Goal: Understand process/instructions: Learn about a topic

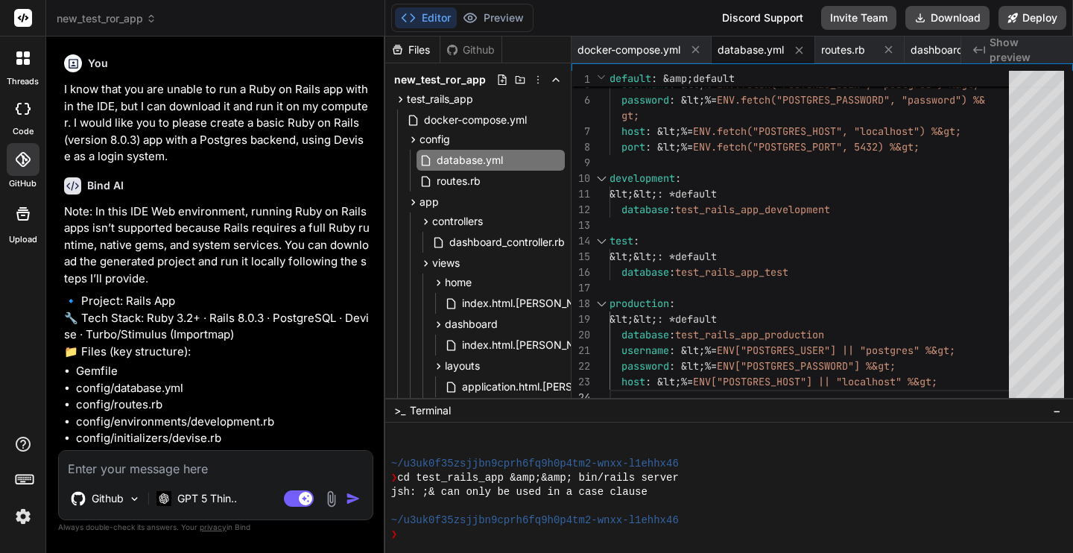
scroll to position [1359, 0]
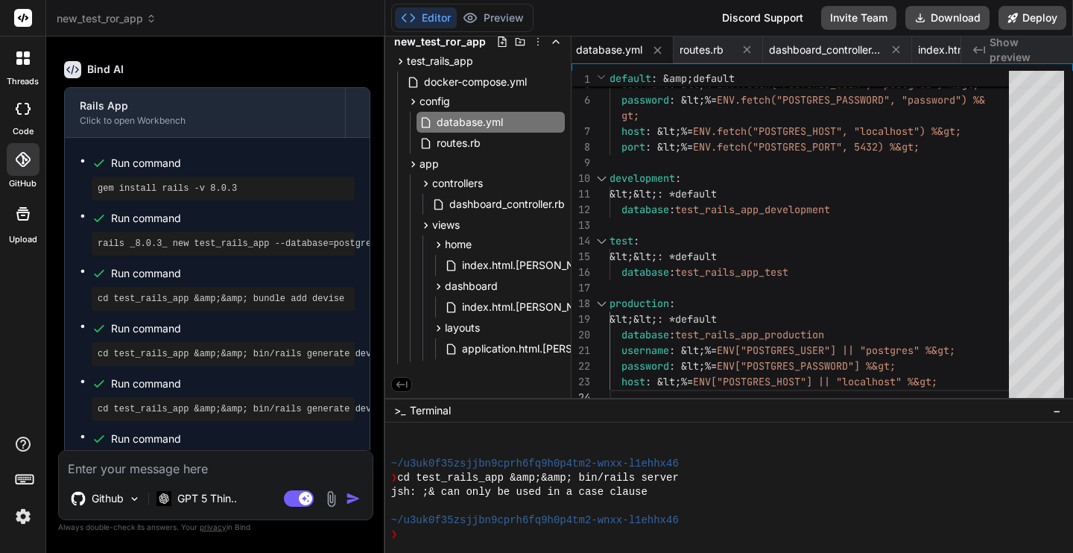
drag, startPoint x: 242, startPoint y: 220, endPoint x: 99, endPoint y: 221, distance: 143.1
click at [99, 195] on pre "gem install rails -v 8.0.3" at bounding box center [223, 189] width 251 height 12
copy pre "gem install rails -v 8.0.3"
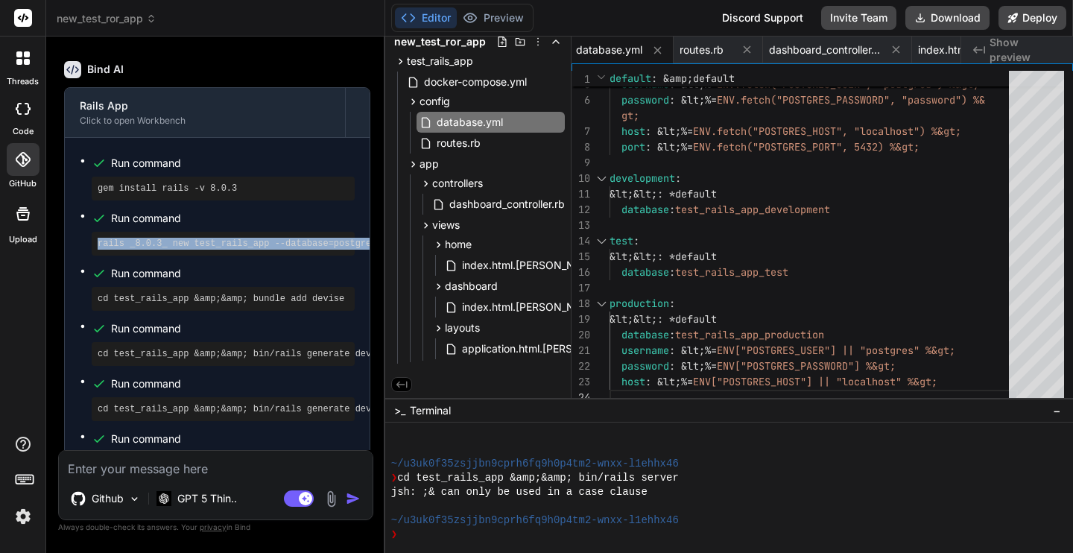
drag, startPoint x: 98, startPoint y: 278, endPoint x: 377, endPoint y: 280, distance: 279.5
click at [377, 280] on div "Bind AI Web Search Created with Pixso. Code Generator You I know that you are u…" at bounding box center [215, 295] width 339 height 516
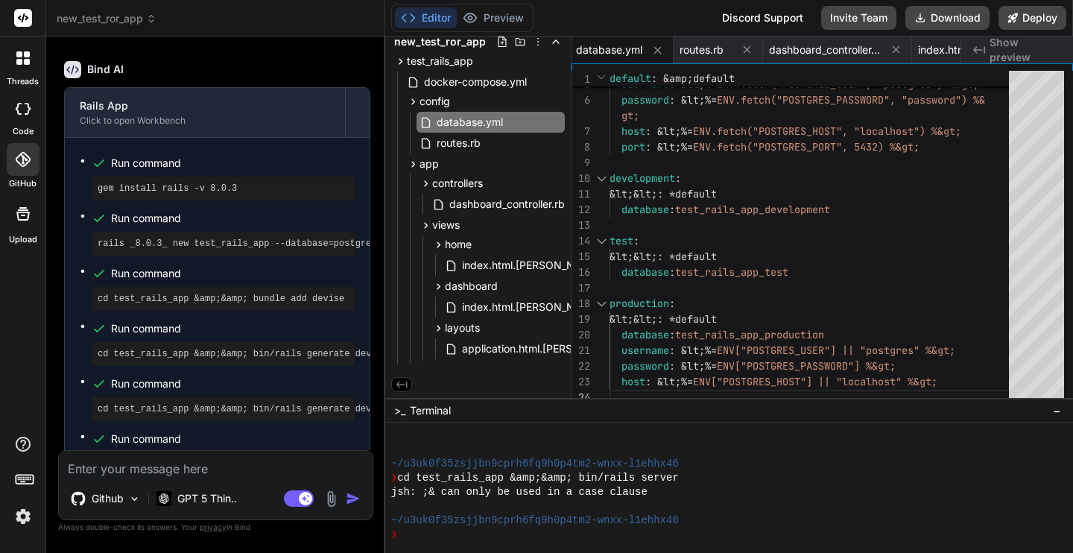
click at [382, 276] on div "Bind AI Web Search Created with Pixso. Code Generator You I know that you are u…" at bounding box center [215, 295] width 339 height 516
type textarea "&lt;&lt;: *default database: test_rails_app_production username: &lt;%= ENV["PO…"
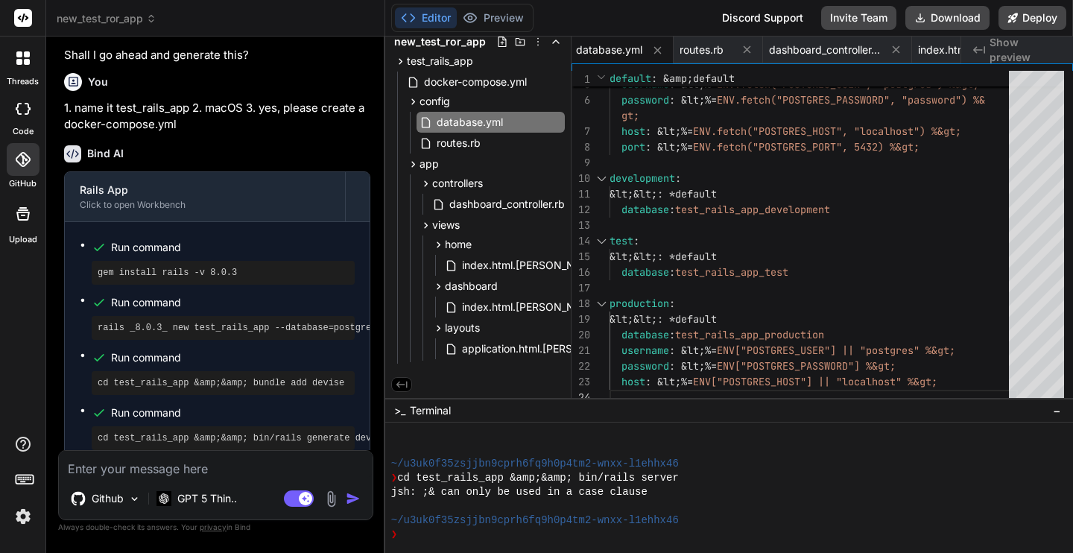
type textarea "x"
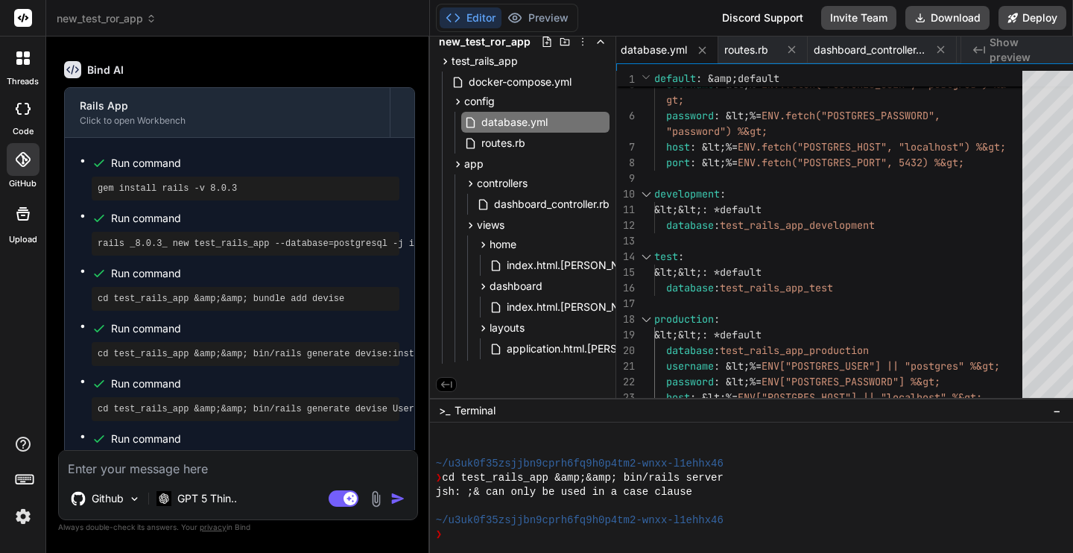
type textarea "production: &lt;&lt;: *default database: test_rails_app_production username: &l…"
type textarea "x"
type textarea "production: &lt;&lt;: *default database: test_rails_app_production username: &l…"
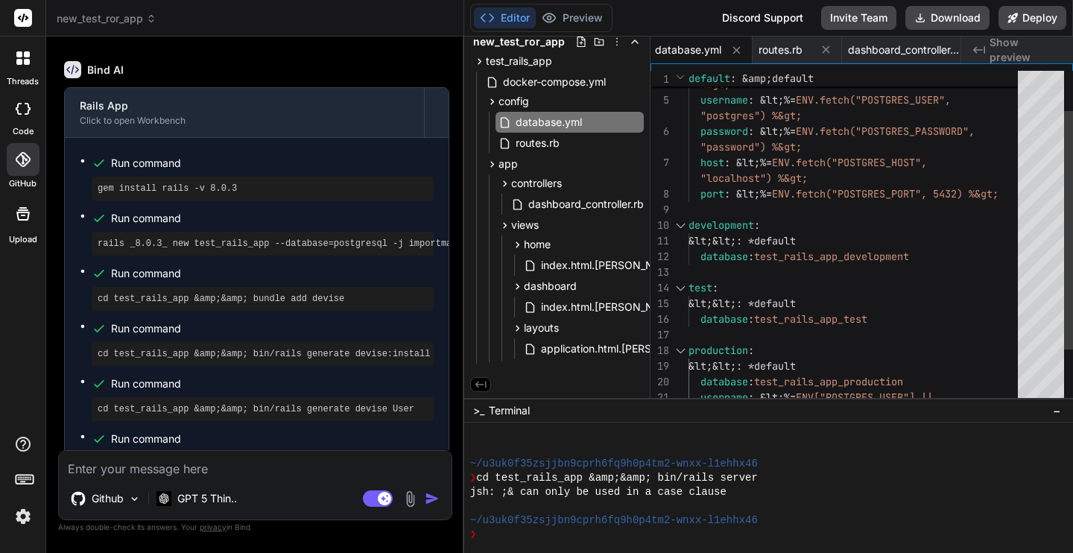
type textarea "x"
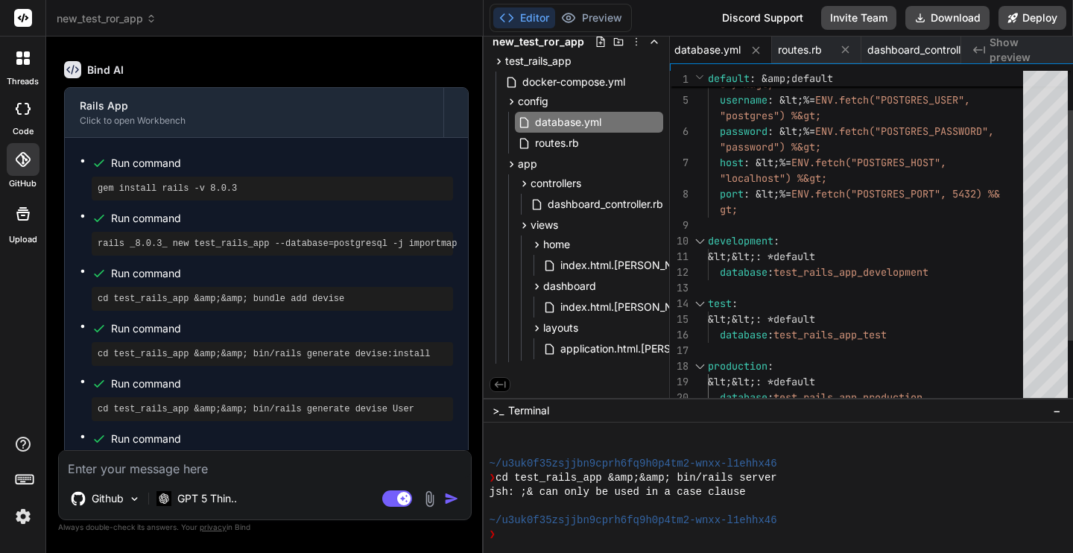
scroll to position [15, 0]
type textarea "x"
type textarea ""localhost" %&gt;"
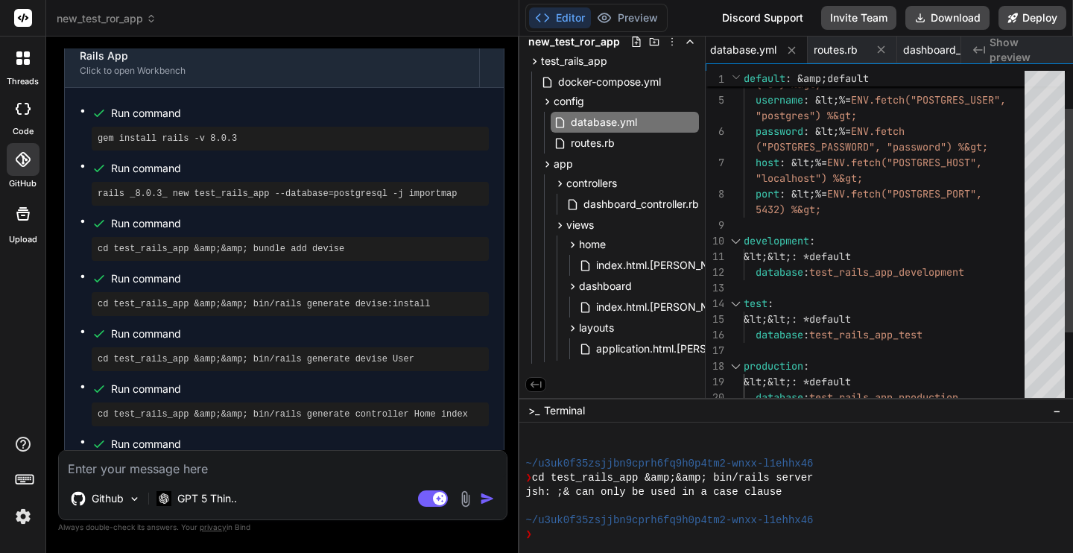
scroll to position [843, 0]
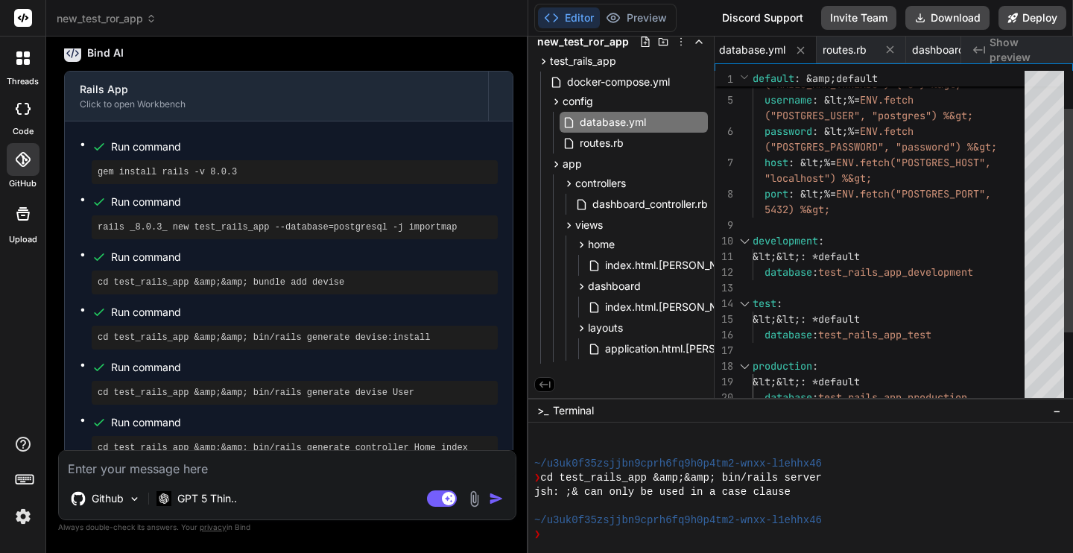
type textarea "x"
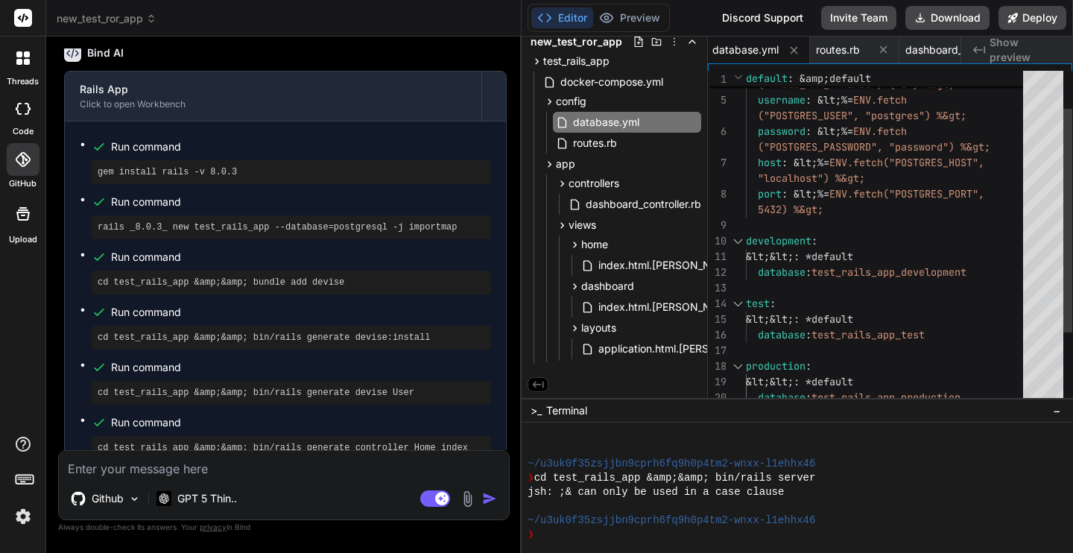
drag, startPoint x: 384, startPoint y: 277, endPoint x: 497, endPoint y: 278, distance: 113.3
click at [497, 278] on div "Bind AI Web Search Created with Pixso. Code Generator You I know that you are u…" at bounding box center [284, 295] width 476 height 516
click at [476, 233] on pre "rails _8.0.3_ new test_rails_app --database=postgresql -j importmap" at bounding box center [292, 227] width 388 height 12
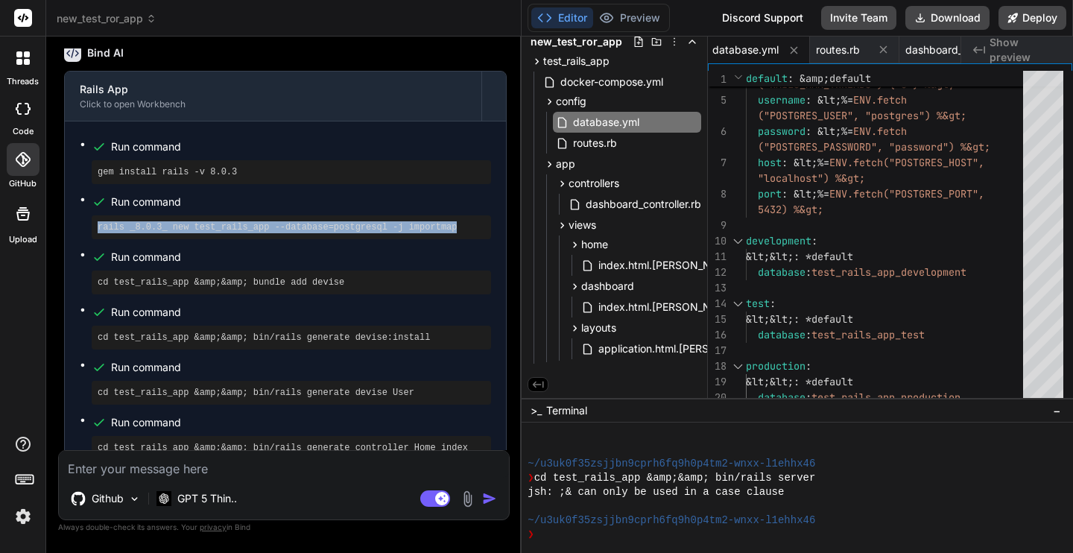
drag, startPoint x: 468, startPoint y: 261, endPoint x: 96, endPoint y: 263, distance: 371.9
click at [96, 239] on div "rails _8.0.3_ new test_rails_app --database=postgresql -j importmap" at bounding box center [291, 227] width 399 height 24
copy pre "rails _8.0.3_ new test_rails_app --database=postgresql -j importmap"
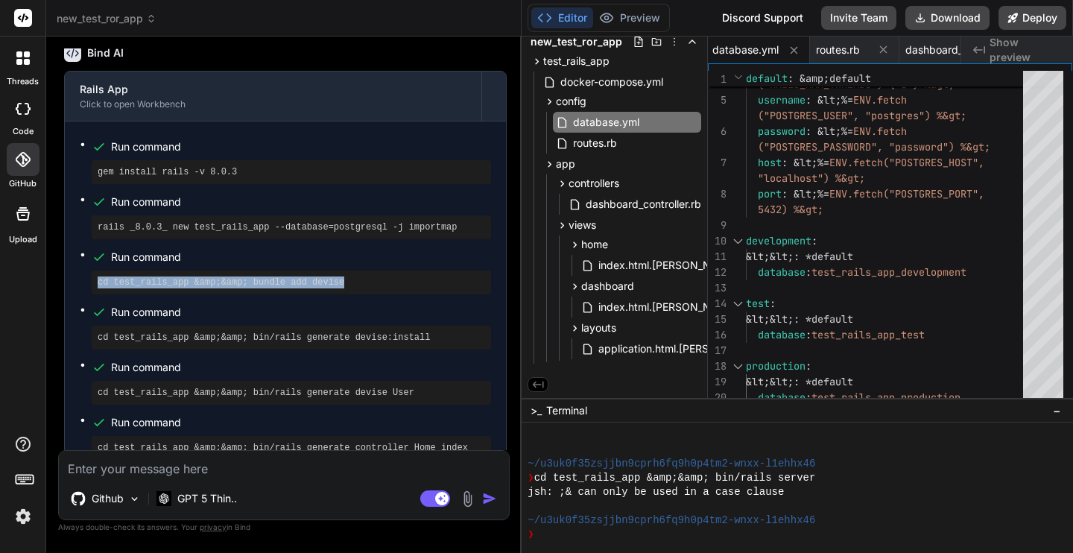
drag, startPoint x: 98, startPoint y: 316, endPoint x: 347, endPoint y: 317, distance: 248.9
click at [347, 288] on pre "cd test_rails_app &amp;&amp; bundle add devise" at bounding box center [292, 283] width 388 height 12
copy pre "cd test_rails_app &amp;&amp; bundle add devise"
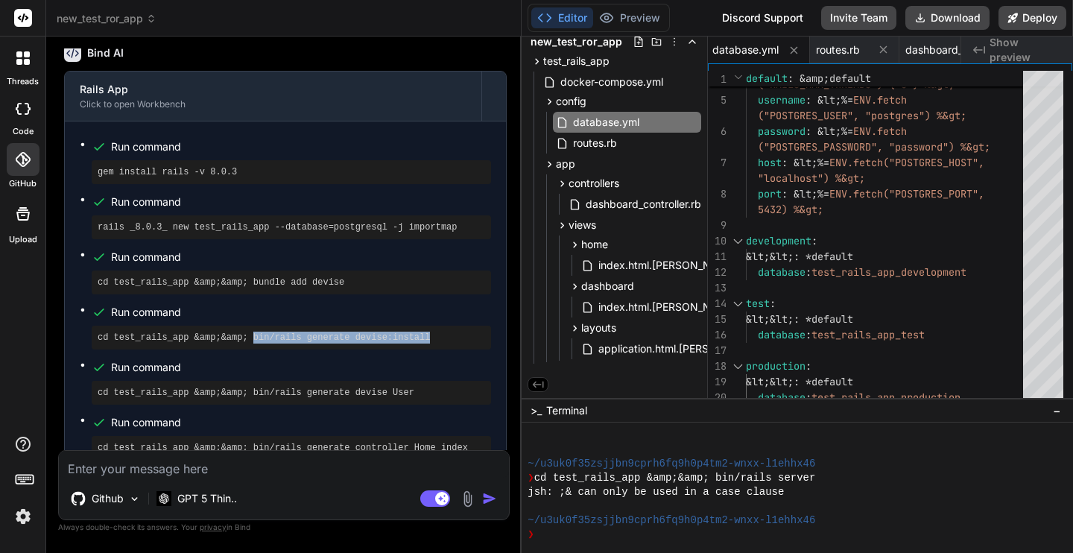
drag, startPoint x: 253, startPoint y: 372, endPoint x: 441, endPoint y: 366, distance: 187.9
click at [441, 344] on pre "cd test_rails_app &amp;&amp; bin/rails generate devise:install" at bounding box center [292, 338] width 388 height 12
copy pre "bin/rails generate devise:install"
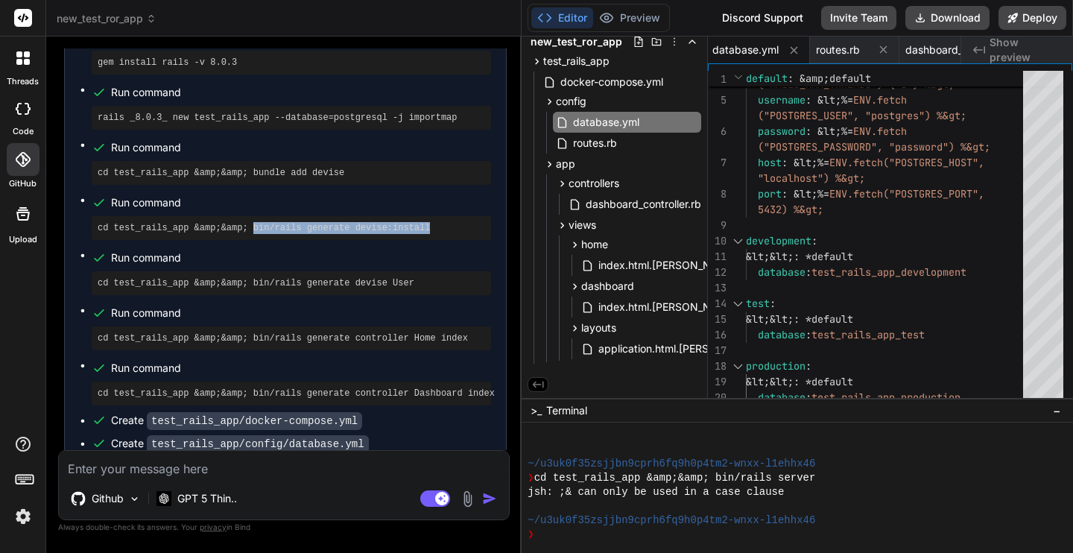
scroll to position [959, 0]
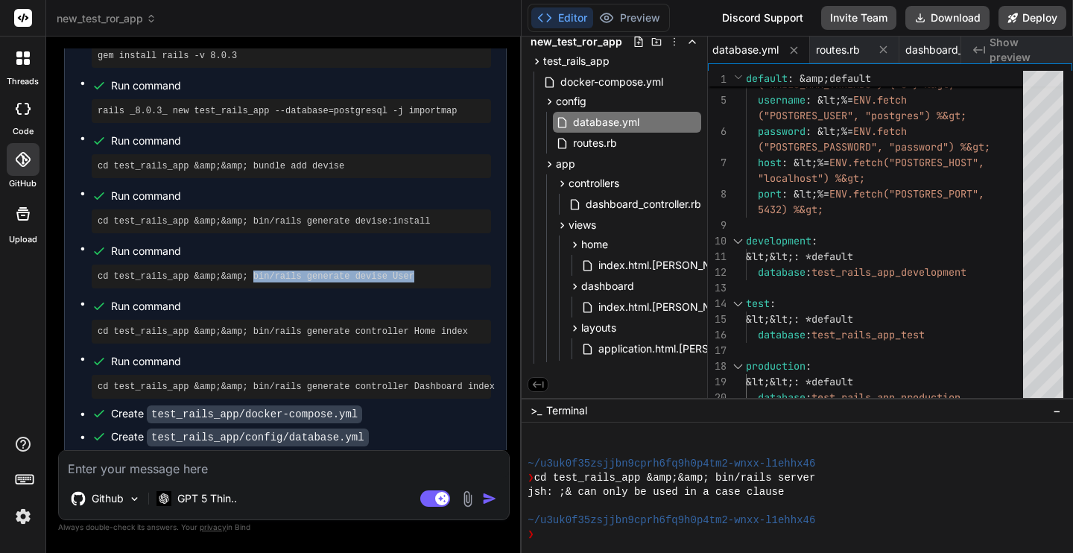
drag, startPoint x: 252, startPoint y: 309, endPoint x: 420, endPoint y: 309, distance: 167.7
click at [420, 282] on pre "cd test_rails_app &amp;&amp; bin/rails generate devise User" at bounding box center [292, 277] width 388 height 12
copy pre "bin/rails generate devise User"
